Goal: Task Accomplishment & Management: Manage account settings

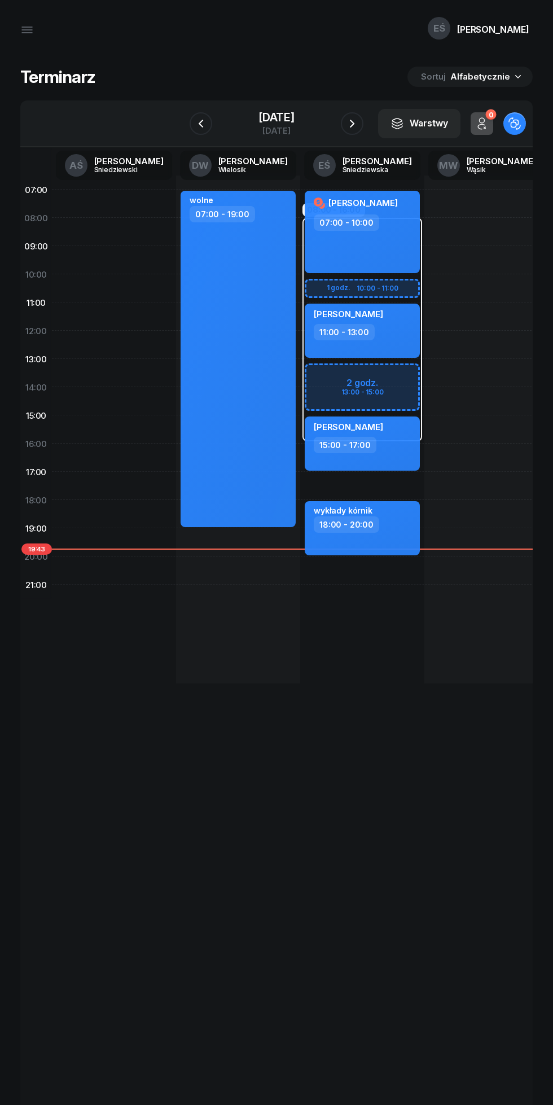
click at [359, 123] on icon "button" at bounding box center [352, 124] width 14 height 14
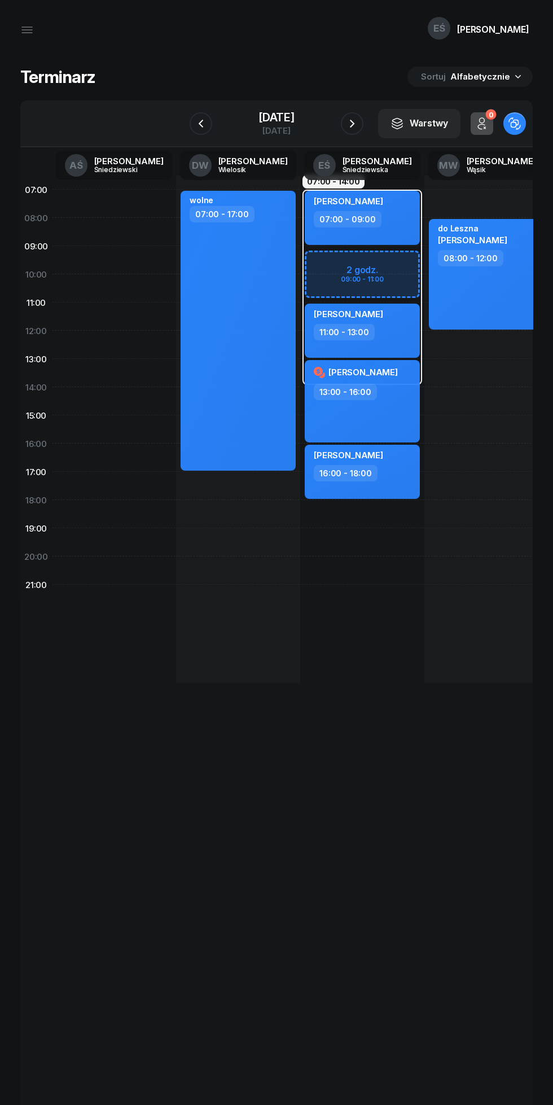
click at [359, 121] on icon "button" at bounding box center [352, 124] width 14 height 14
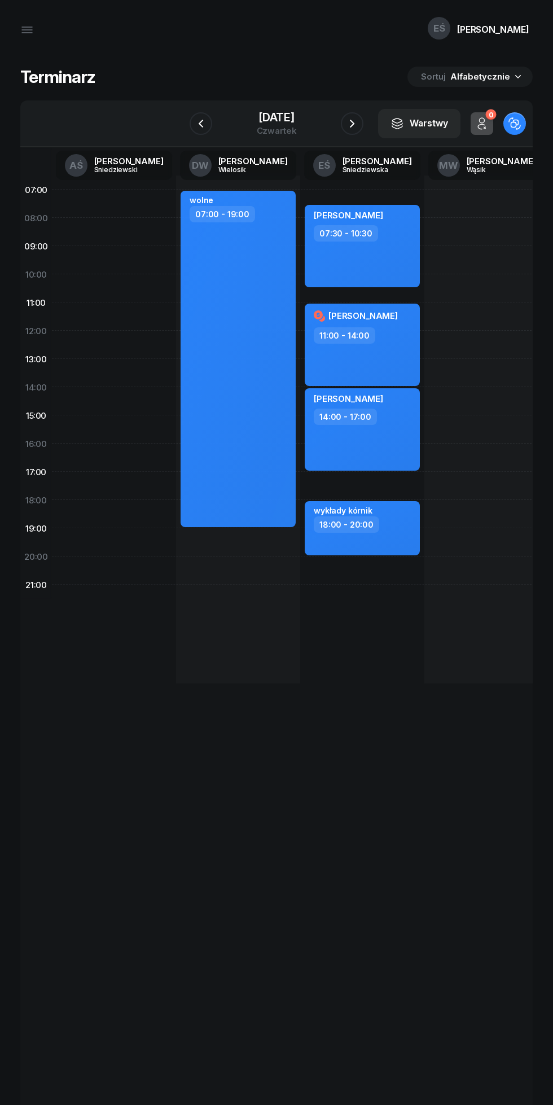
click at [359, 117] on icon "button" at bounding box center [352, 124] width 14 height 14
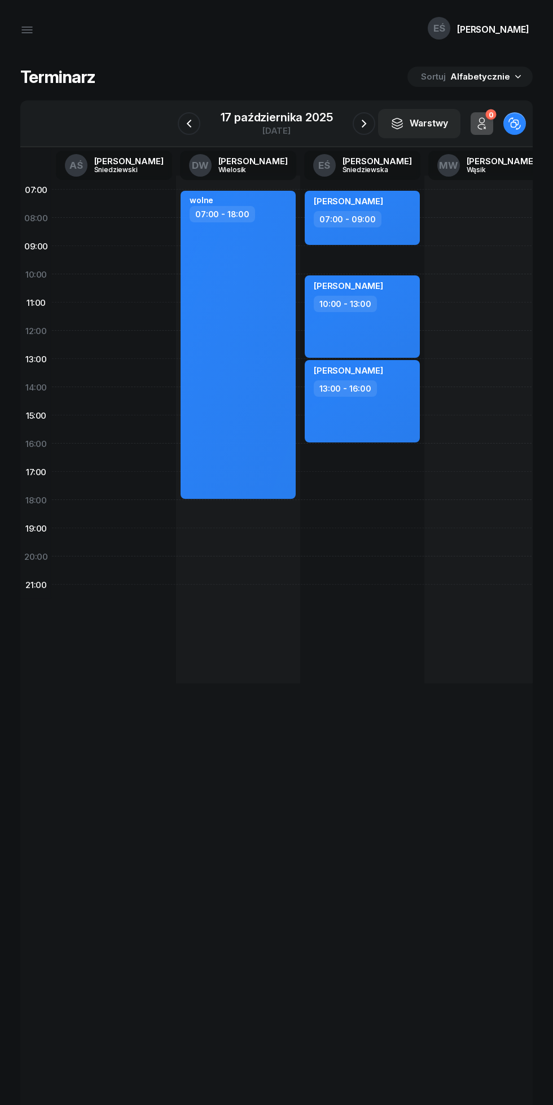
click at [364, 123] on icon "button" at bounding box center [364, 124] width 14 height 14
